Goal: Task Accomplishment & Management: Use online tool/utility

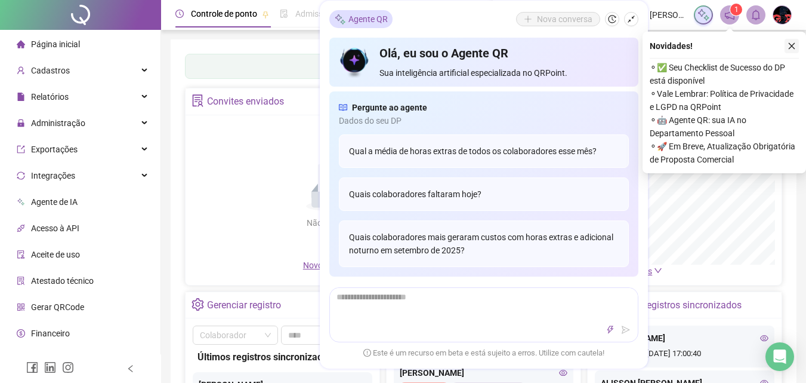
click at [788, 45] on icon "close" at bounding box center [792, 46] width 8 height 8
click at [792, 46] on div "Painel de controle Contabilidade Convites enviados Não há dados Não há dados No…" at bounding box center [484, 281] width 626 height 485
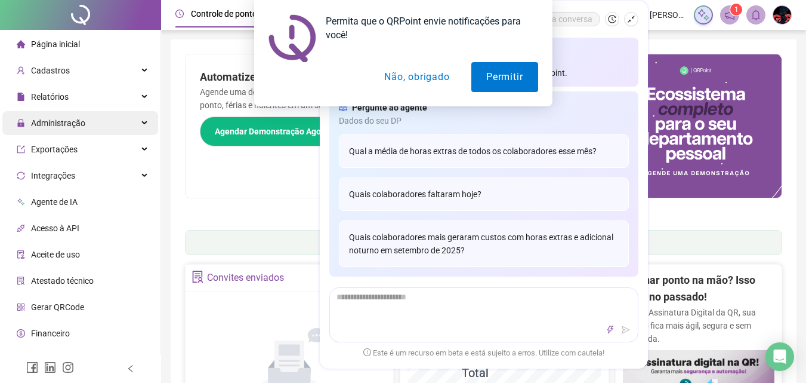
click at [121, 115] on div "Administração" at bounding box center [80, 123] width 156 height 24
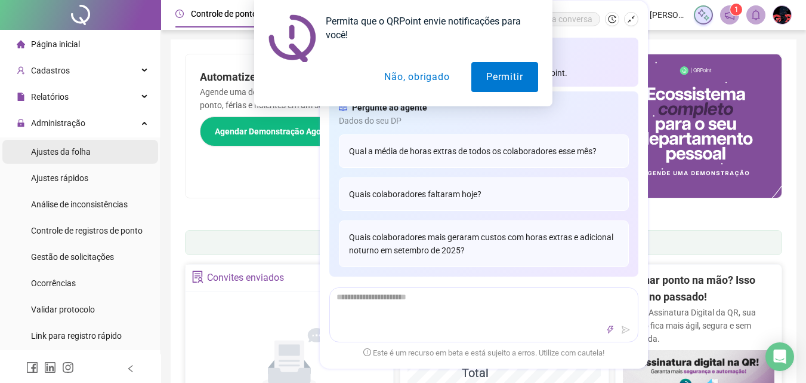
click at [91, 149] on li "Ajustes da folha" at bounding box center [80, 152] width 156 height 24
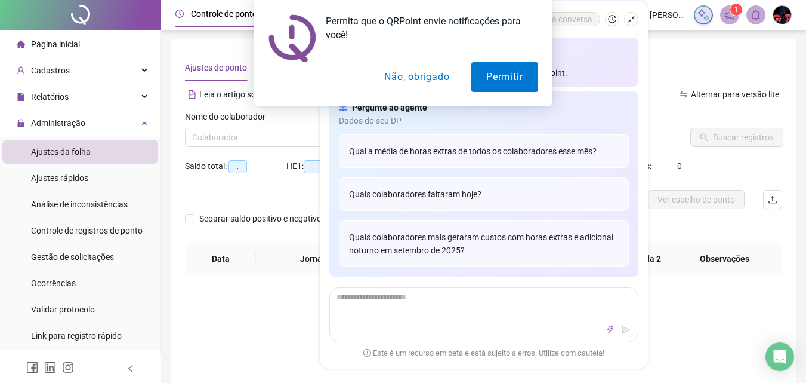
type input "**********"
click at [413, 73] on button "Não, obrigado" at bounding box center [416, 77] width 95 height 30
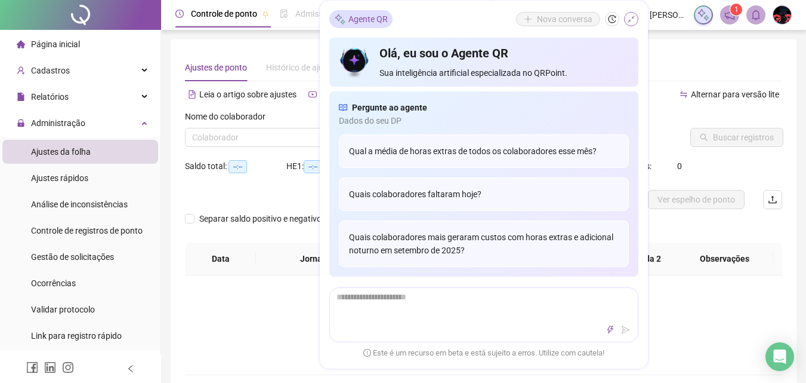
click at [631, 19] on icon "shrink" at bounding box center [631, 19] width 8 height 8
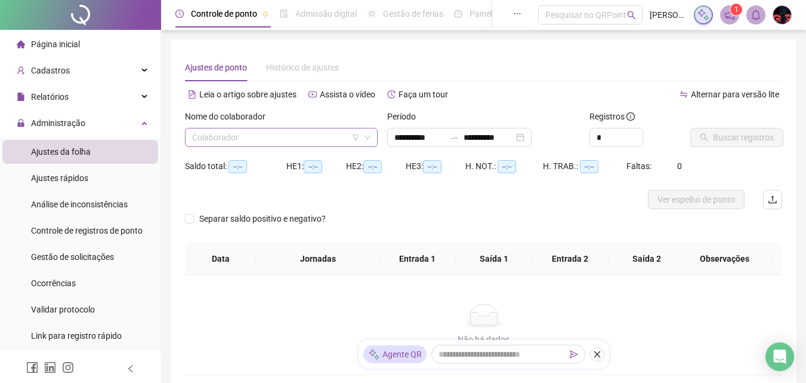
click at [261, 129] on input "search" at bounding box center [276, 137] width 168 height 18
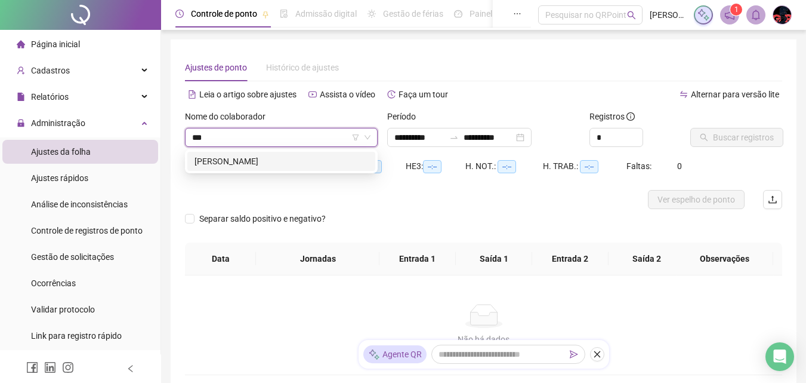
type input "****"
click at [280, 155] on div "[PERSON_NAME]" at bounding box center [282, 161] width 174 height 13
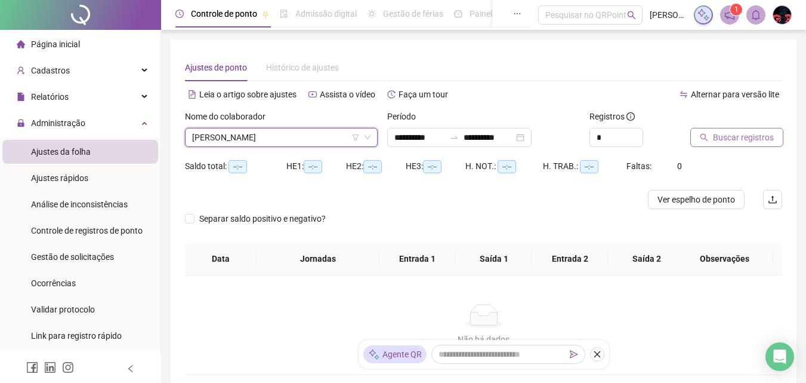
click at [752, 137] on span "Buscar registros" at bounding box center [743, 137] width 61 height 13
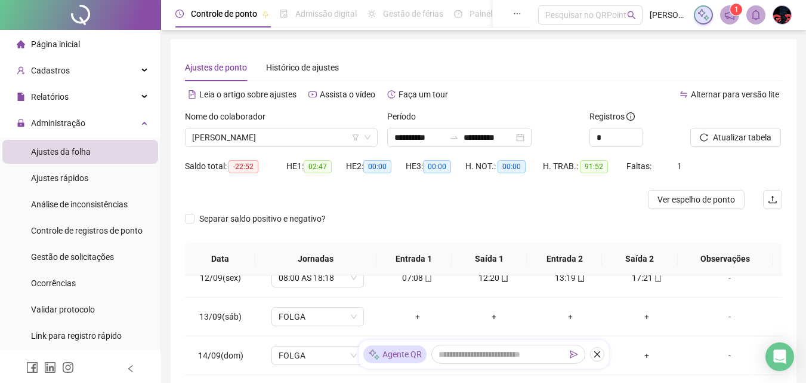
scroll to position [239, 0]
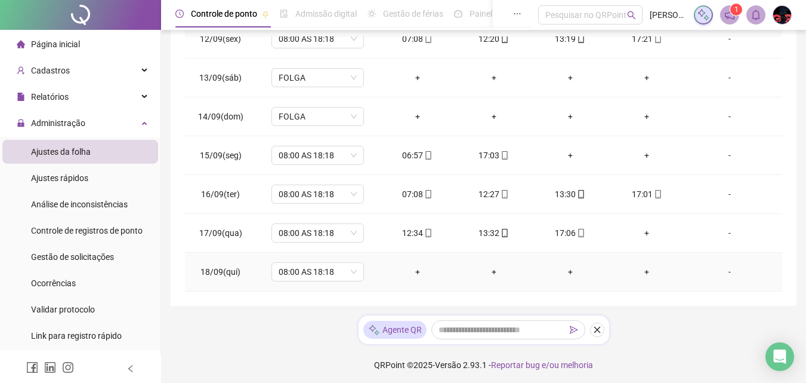
click at [723, 273] on div "-" at bounding box center [730, 271] width 70 height 13
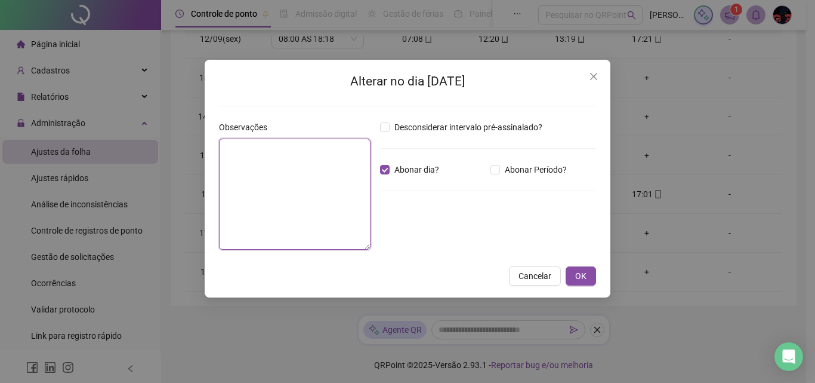
click at [267, 150] on textarea at bounding box center [295, 193] width 152 height 111
type textarea "********"
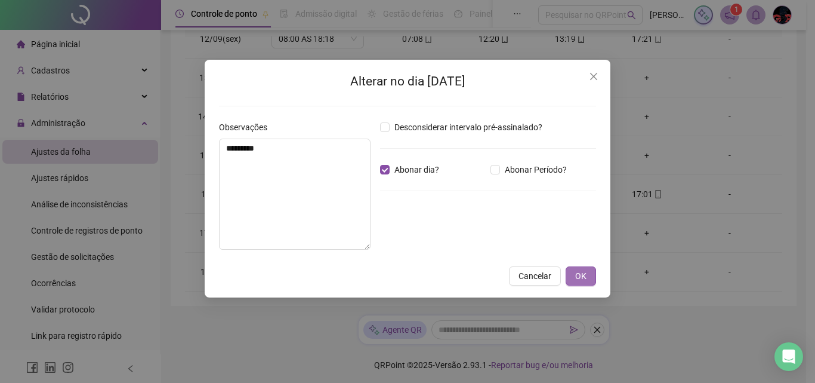
click at [587, 272] on button "OK" at bounding box center [581, 275] width 30 height 19
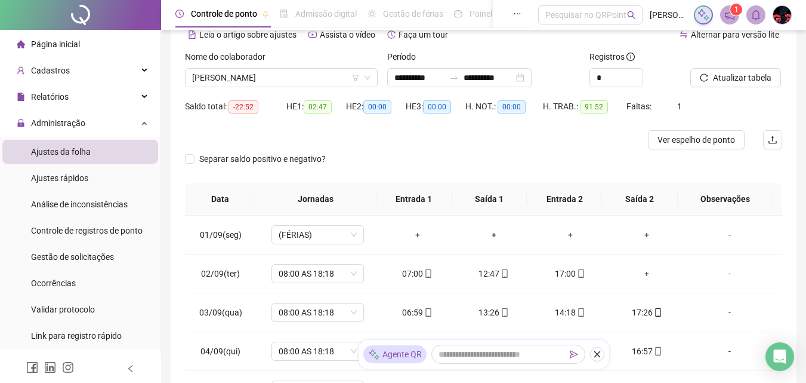
scroll to position [0, 0]
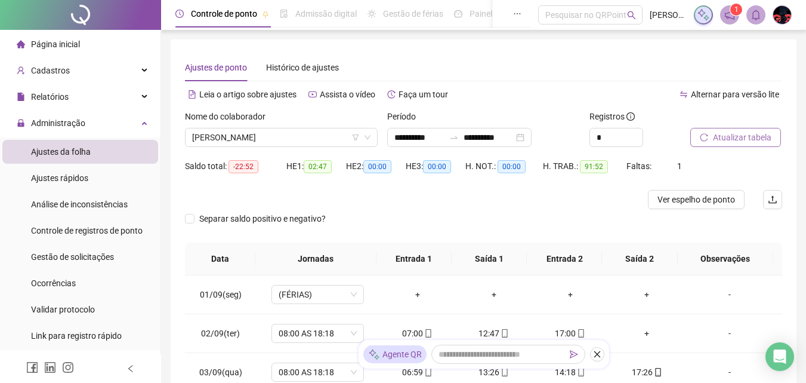
click at [752, 134] on span "Atualizar tabela" at bounding box center [742, 137] width 58 height 13
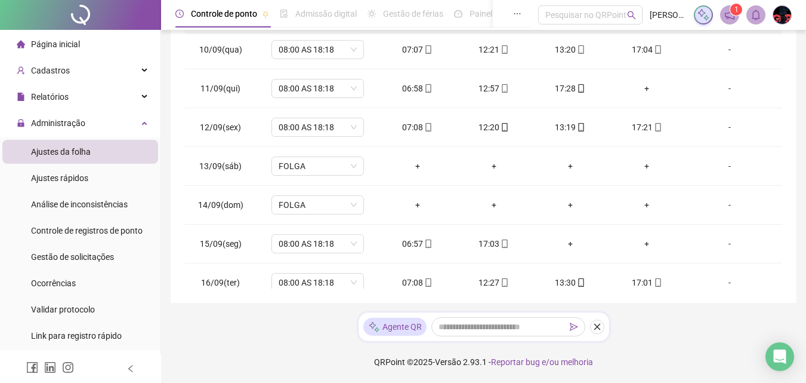
scroll to position [443, 0]
